Goal: Task Accomplishment & Management: Manage account settings

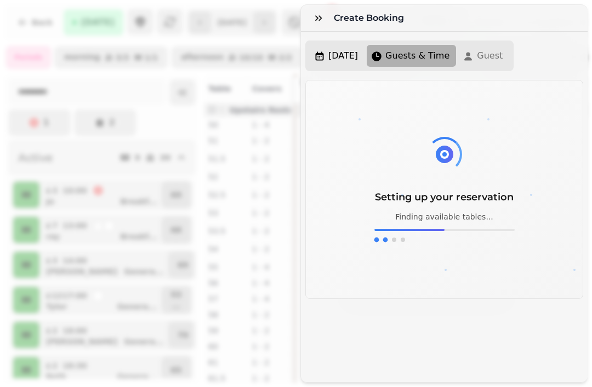
click at [312, 21] on button "button" at bounding box center [318, 18] width 22 height 22
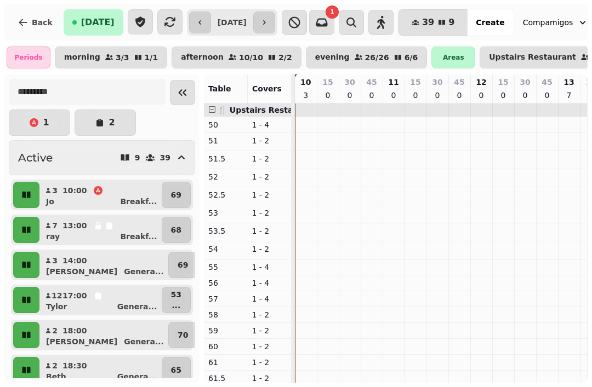
click at [176, 97] on icon "Collapse sidebar" at bounding box center [182, 92] width 13 height 13
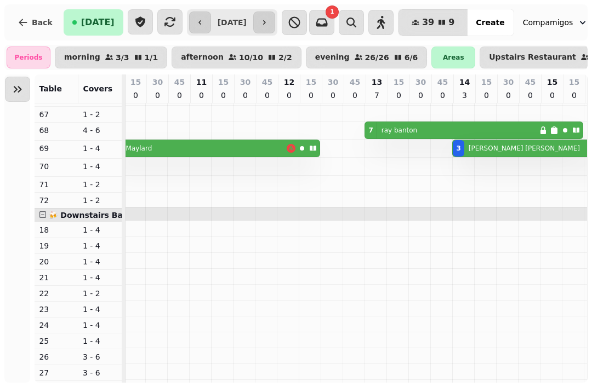
scroll to position [0, 27]
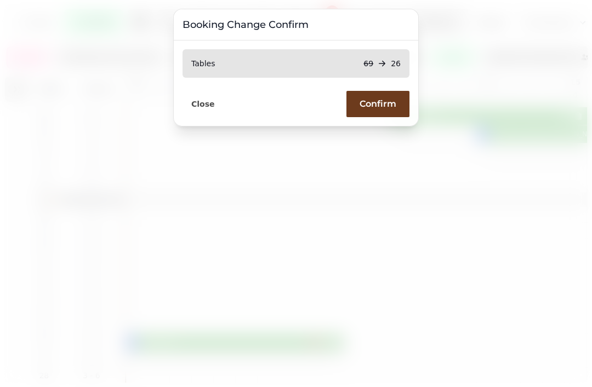
click at [378, 111] on button "Confirm" at bounding box center [377, 104] width 63 height 26
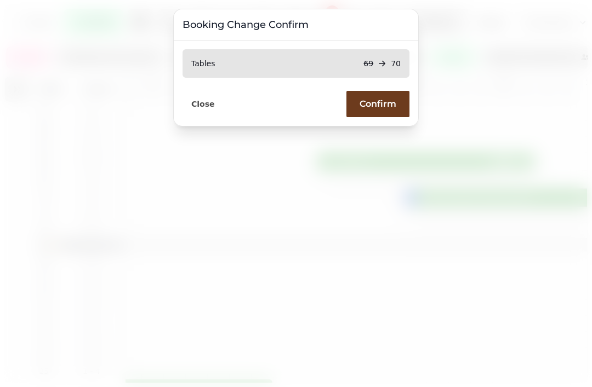
click at [378, 105] on span "Confirm" at bounding box center [377, 104] width 37 height 9
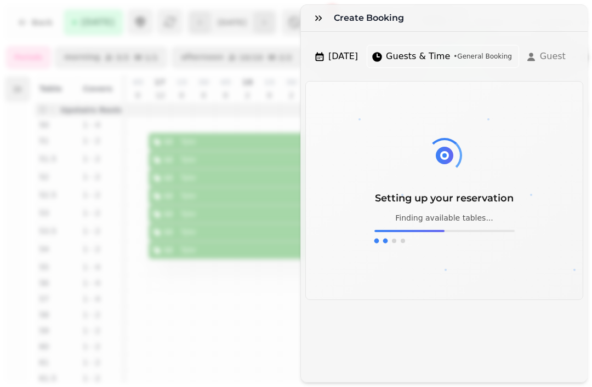
click at [318, 26] on button "button" at bounding box center [318, 18] width 22 height 22
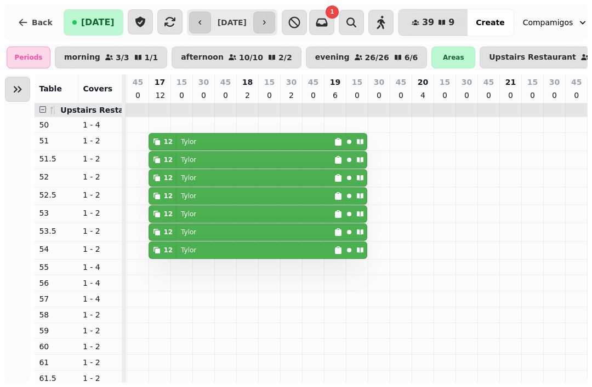
click at [266, 150] on div "12 Tylor" at bounding box center [241, 142] width 185 height 16
select select "**********"
select select "**"
select select "****"
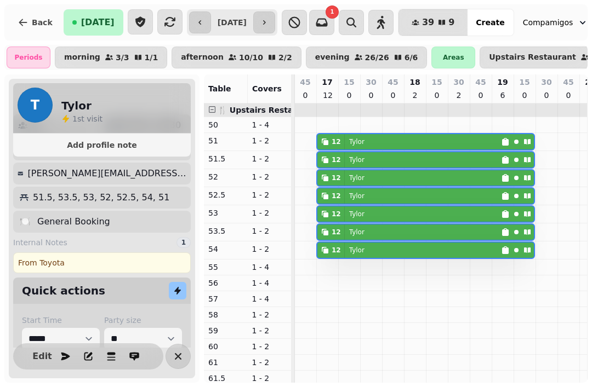
click at [171, 362] on icon "button" at bounding box center [177, 356] width 13 height 13
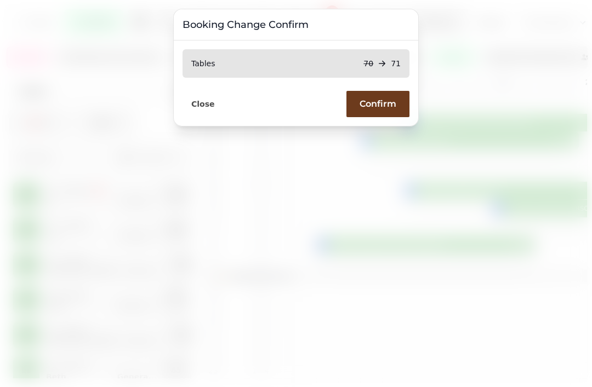
click at [378, 111] on button "Confirm" at bounding box center [377, 104] width 63 height 26
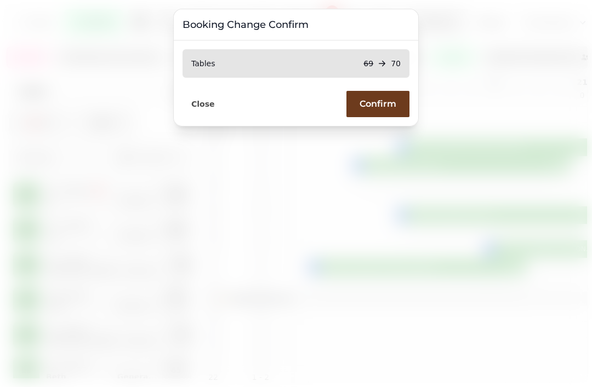
click at [386, 107] on span "Confirm" at bounding box center [377, 104] width 37 height 9
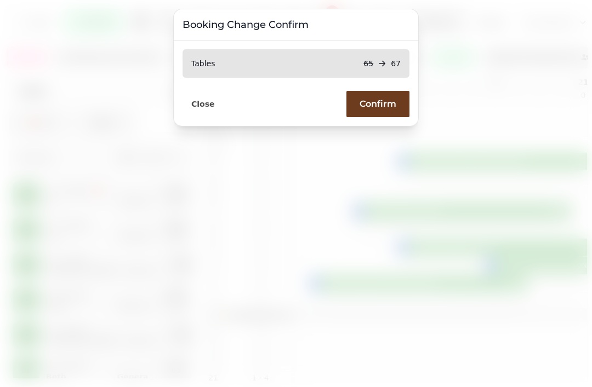
click at [386, 106] on span "Confirm" at bounding box center [377, 104] width 37 height 9
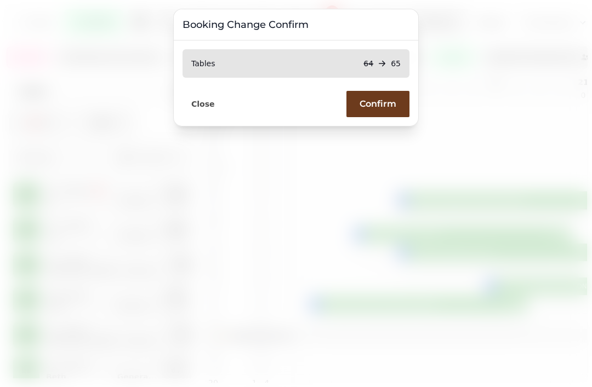
click at [393, 117] on button "Confirm" at bounding box center [377, 104] width 63 height 26
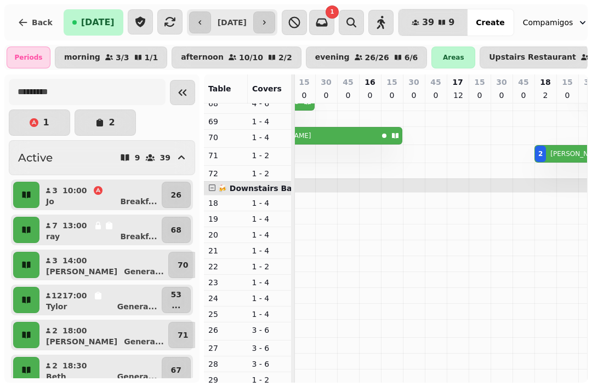
click at [170, 104] on button "Collapse sidebar" at bounding box center [182, 92] width 25 height 25
